Goal: Find specific page/section: Find specific page/section

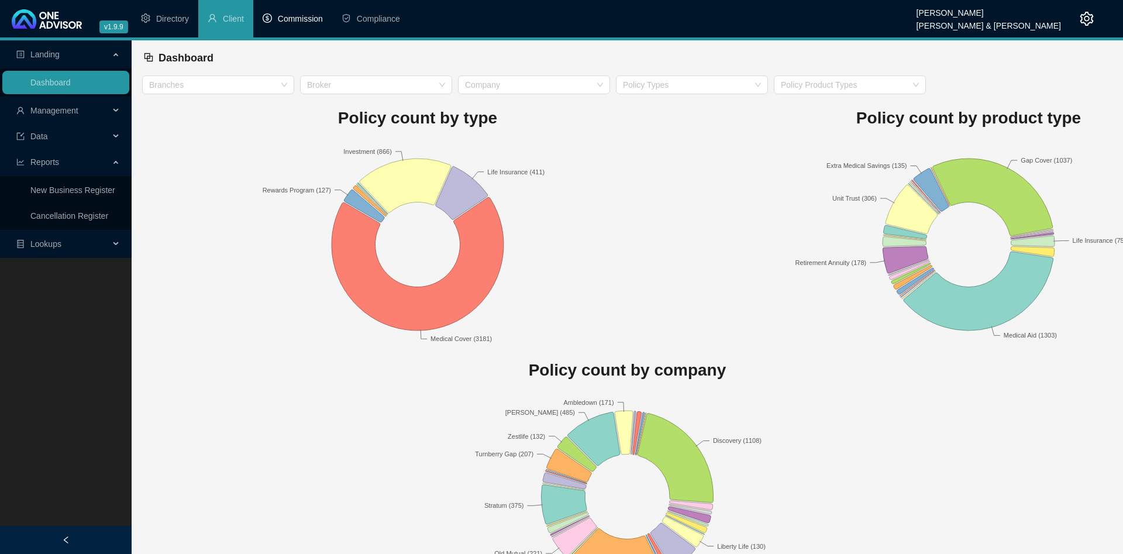
click at [308, 20] on span "Commission" at bounding box center [300, 18] width 45 height 9
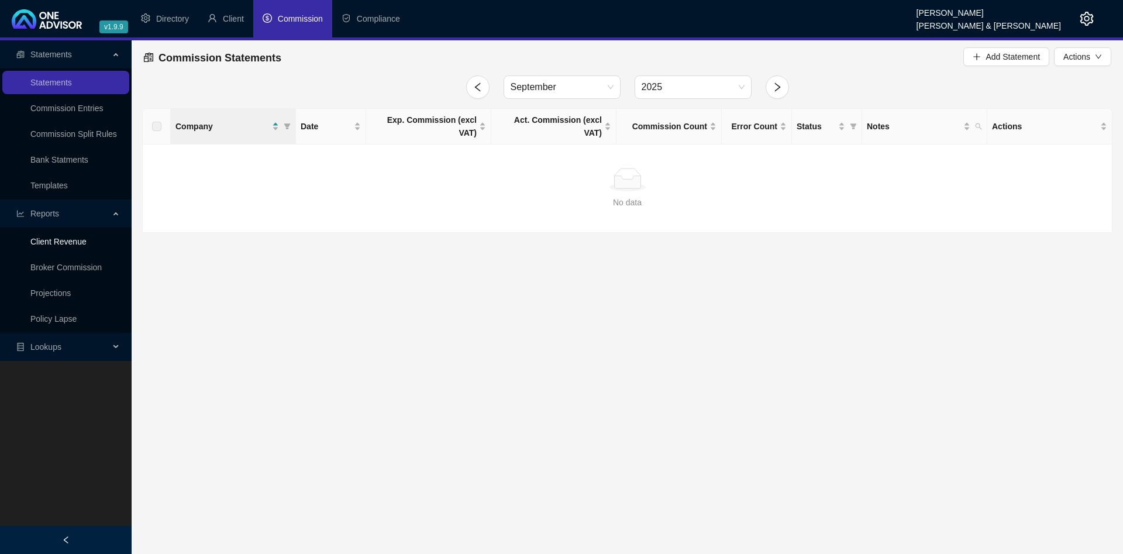
click at [79, 241] on link "Client Revenue" at bounding box center [58, 241] width 56 height 9
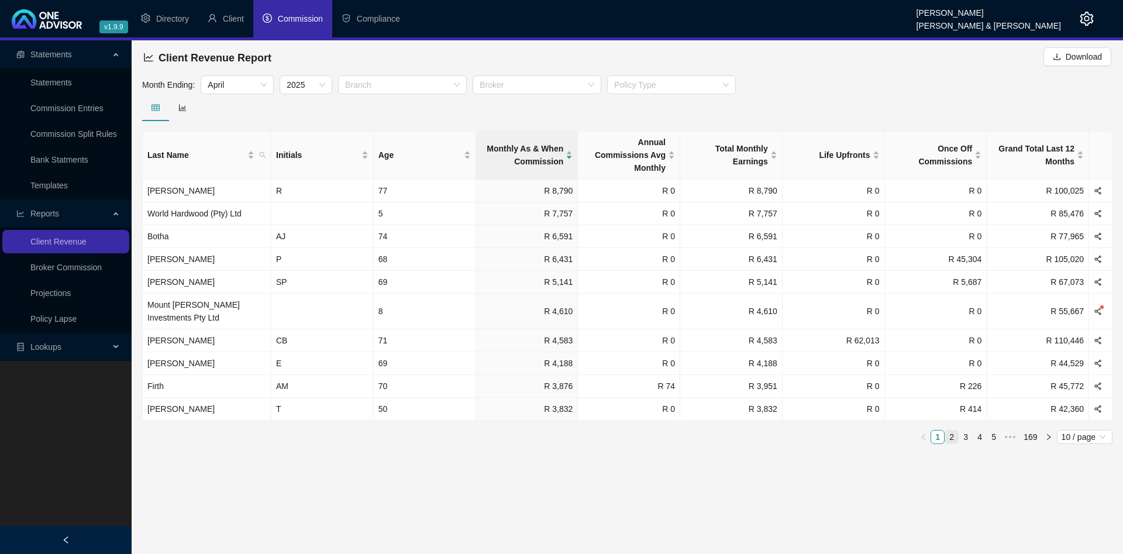
click at [956, 431] on link "2" at bounding box center [951, 437] width 13 height 13
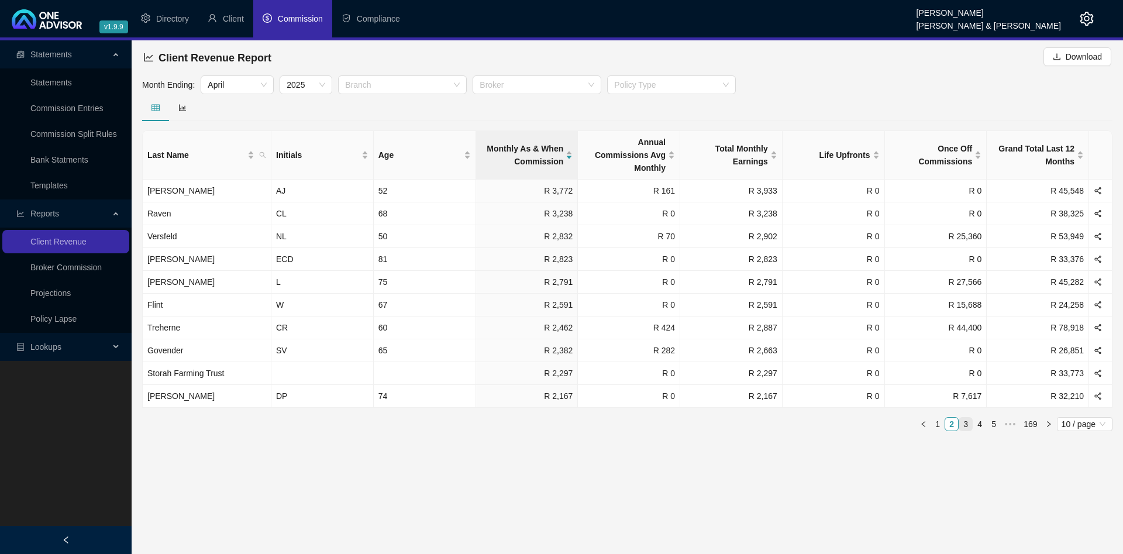
click at [968, 418] on link "3" at bounding box center [966, 424] width 13 height 13
click at [984, 418] on link "4" at bounding box center [980, 424] width 13 height 13
click at [930, 418] on link "1" at bounding box center [923, 424] width 13 height 13
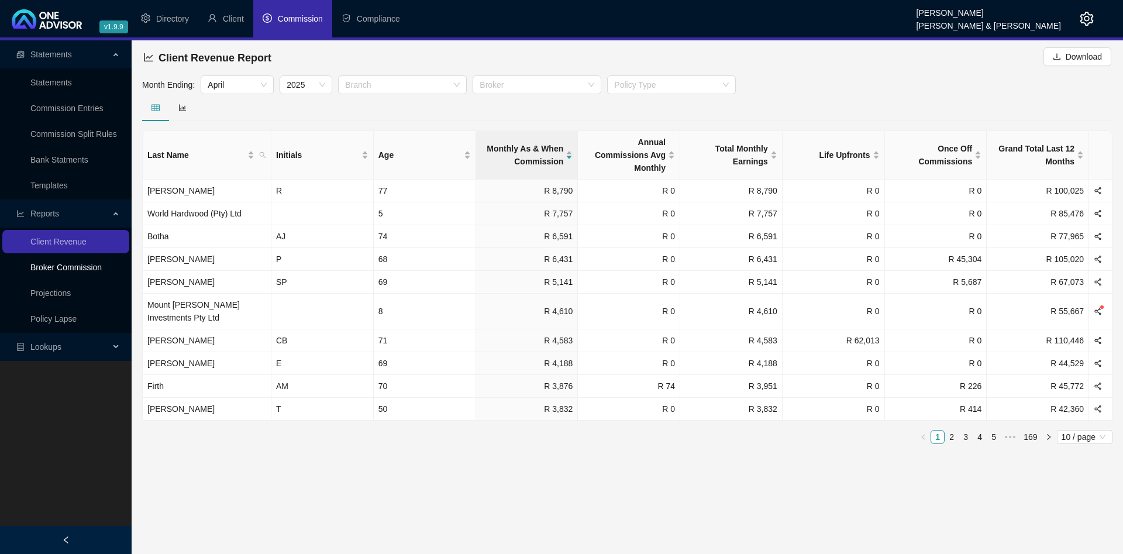
click at [80, 264] on link "Broker Commission" at bounding box center [65, 267] width 71 height 9
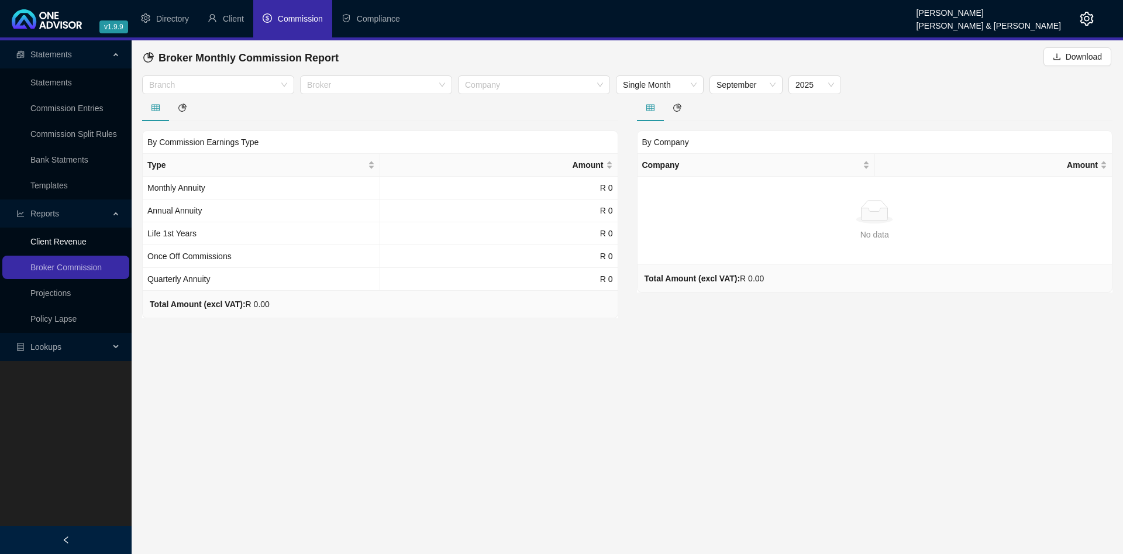
click at [76, 244] on link "Client Revenue" at bounding box center [58, 241] width 56 height 9
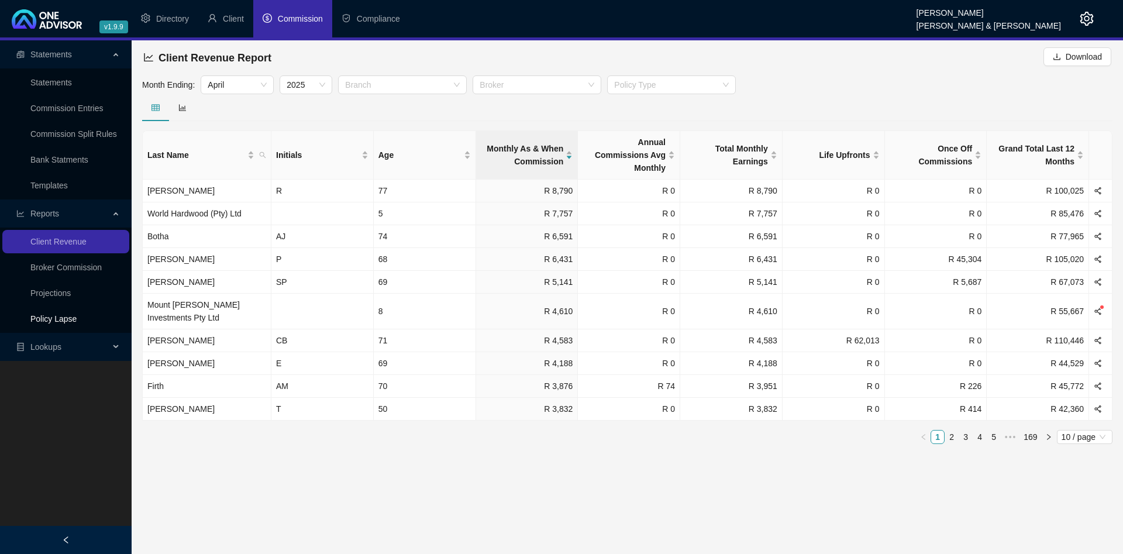
click at [63, 319] on link "Policy Lapse" at bounding box center [53, 318] width 46 height 9
